Goal: Check status: Check status

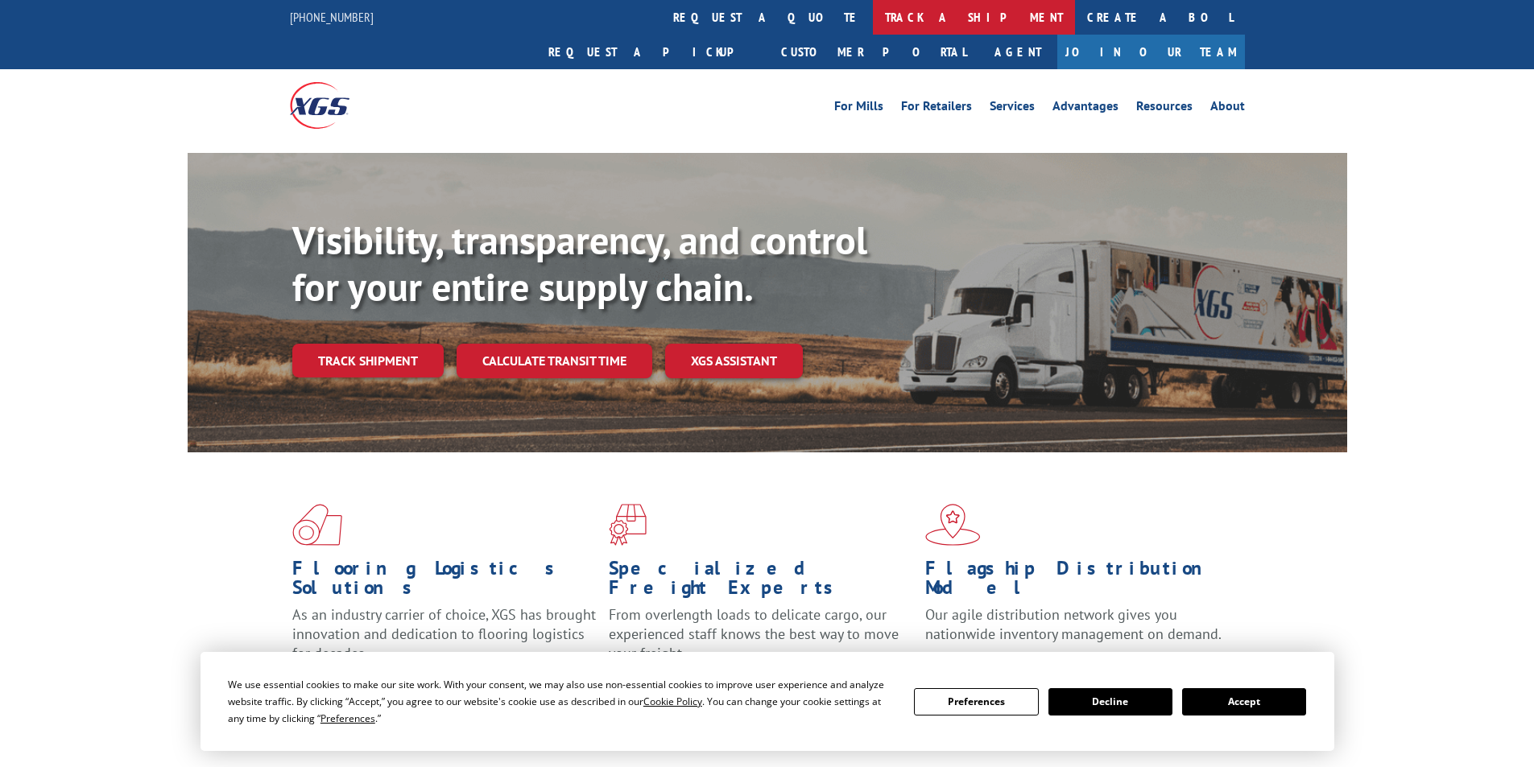
click at [873, 13] on link "track a shipment" at bounding box center [974, 17] width 202 height 35
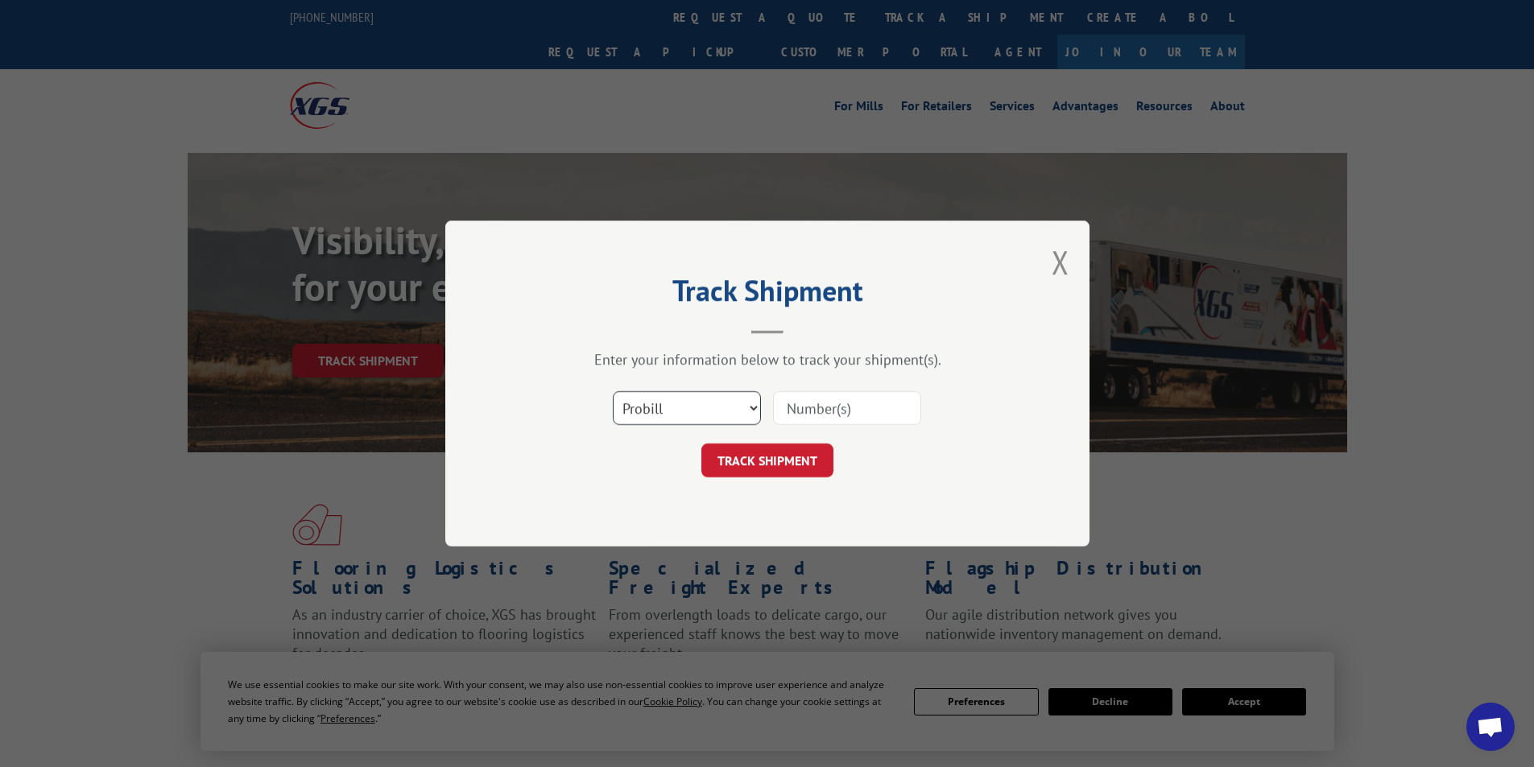
click at [736, 409] on select "Select category... Probill BOL PO" at bounding box center [687, 408] width 148 height 34
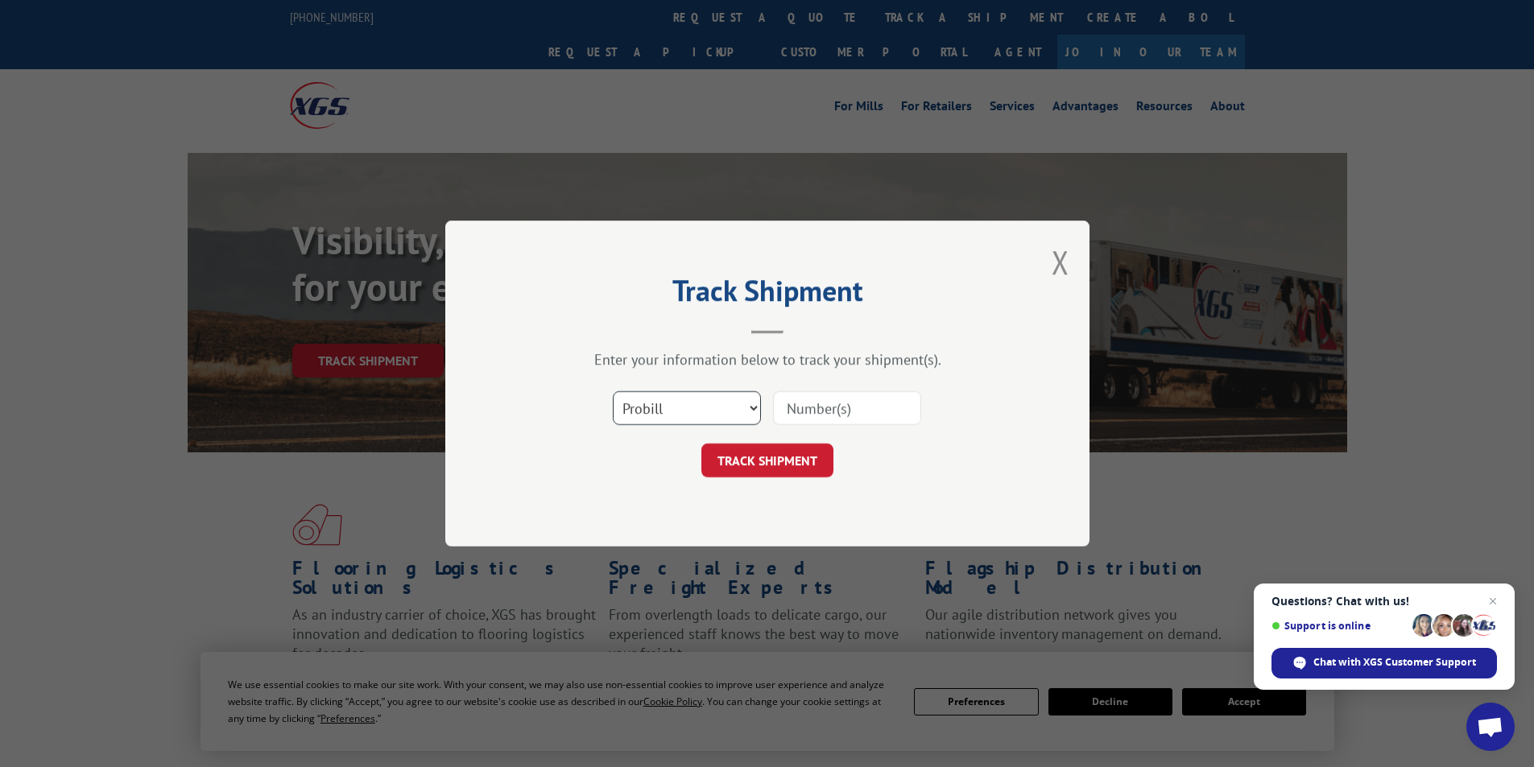
select select "bol"
click at [613, 391] on select "Select category... Probill BOL PO" at bounding box center [687, 408] width 148 height 34
click at [814, 410] on input at bounding box center [847, 408] width 148 height 34
paste input "816602"
type input "816602"
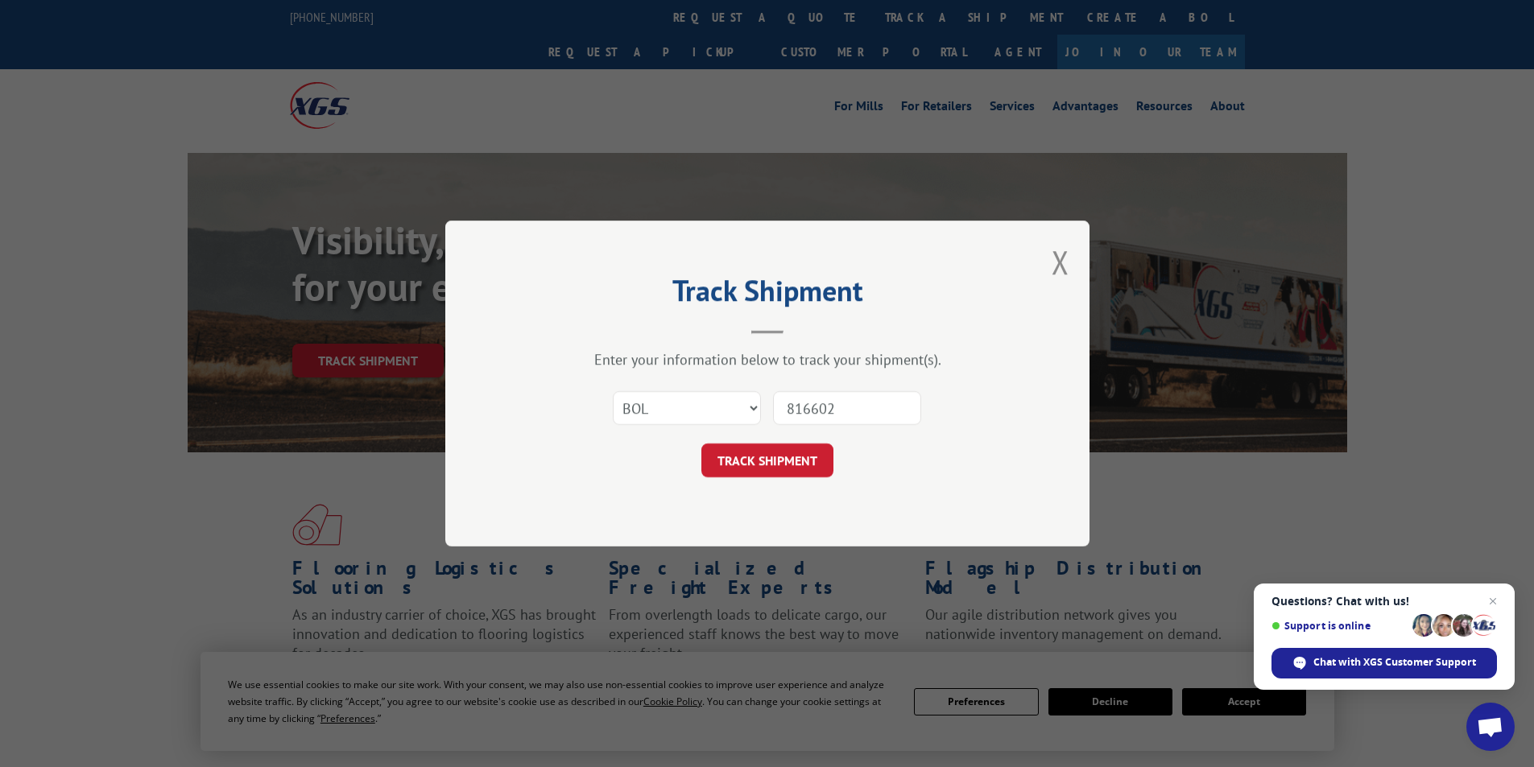
click at [765, 490] on div "Track Shipment Enter your information below to track your shipment(s). Select c…" at bounding box center [767, 384] width 644 height 326
click at [762, 465] on button "TRACK SHIPMENT" at bounding box center [767, 461] width 132 height 34
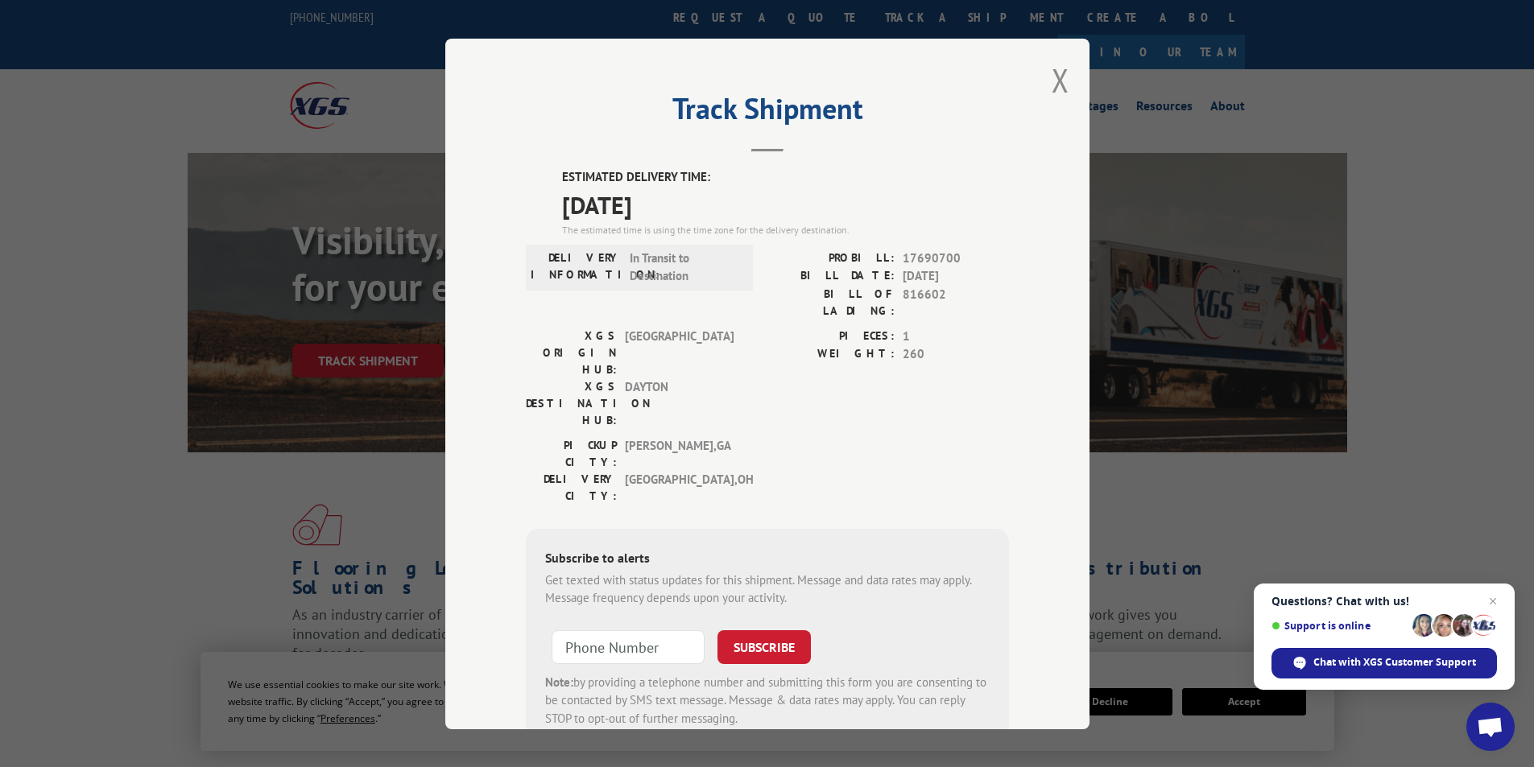
click at [1052, 83] on button "Close modal" at bounding box center [1061, 80] width 18 height 43
